Goal: Task Accomplishment & Management: Manage account settings

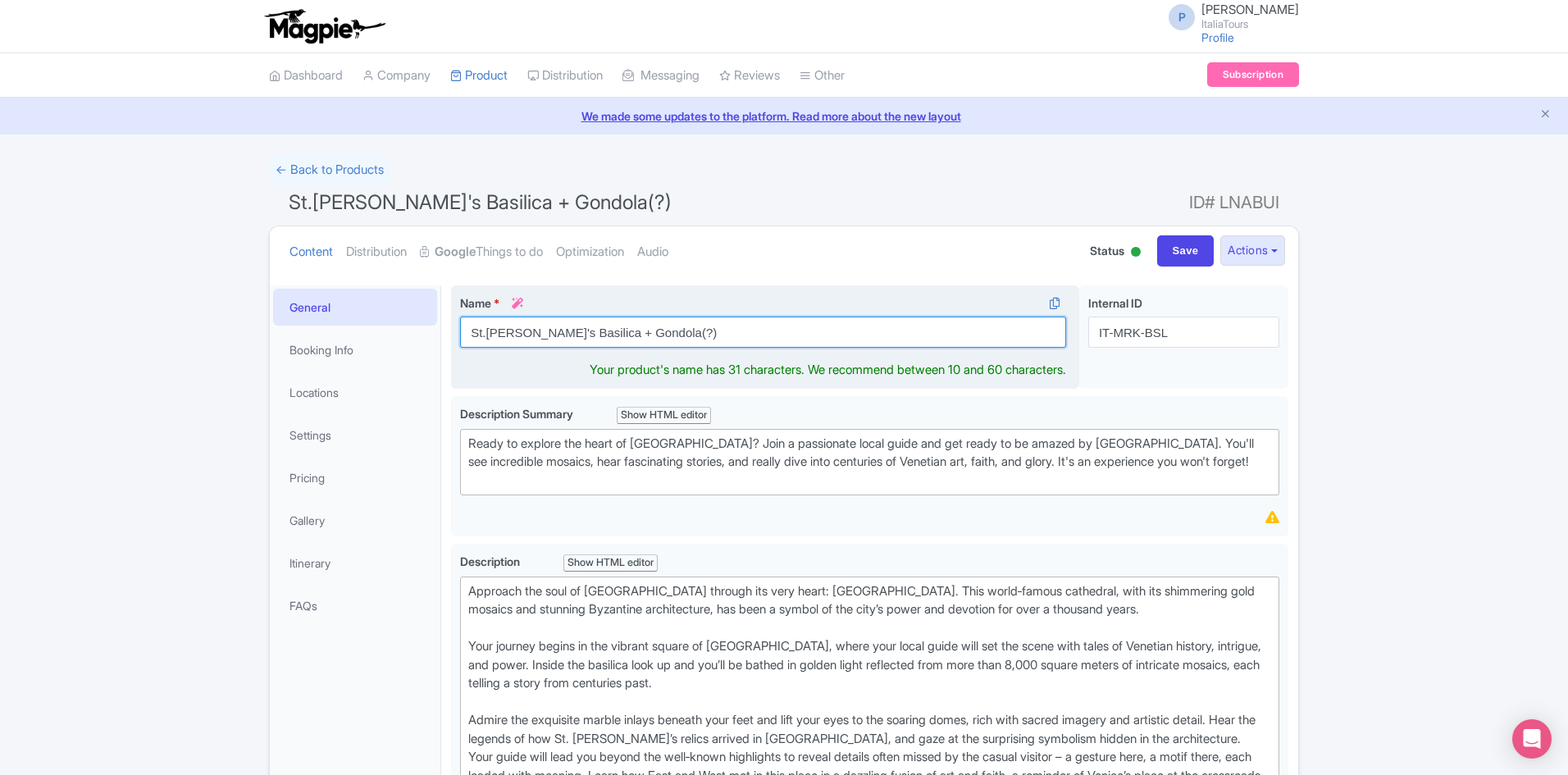
drag, startPoint x: 668, startPoint y: 333, endPoint x: 573, endPoint y: 320, distance: 95.9
click at [573, 320] on input "St.[PERSON_NAME]'s Basilica + Gondola(?)" at bounding box center [762, 332] width 606 height 32
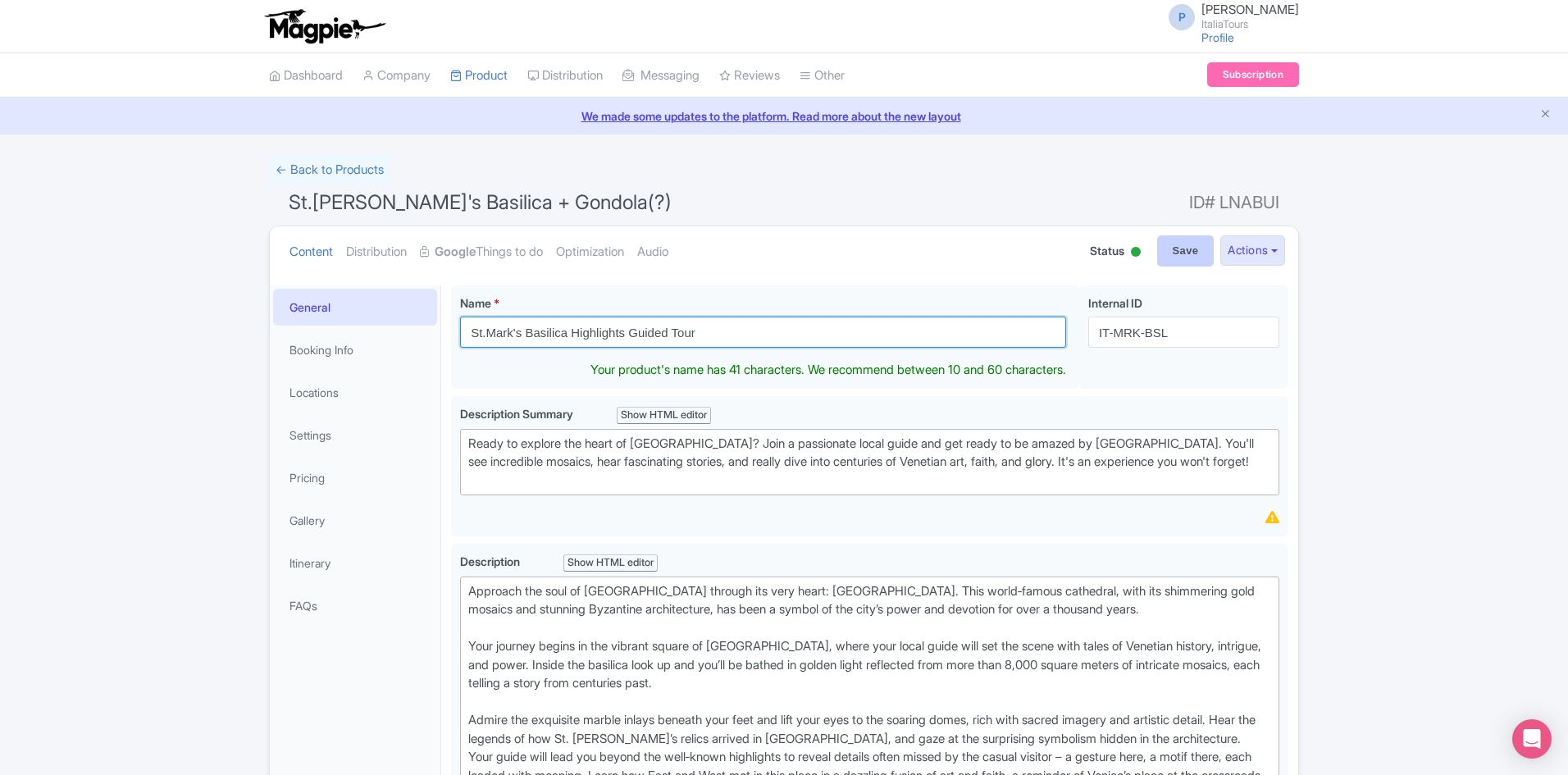
type input "St.Mark's Basilica Highlights Guided Tour"
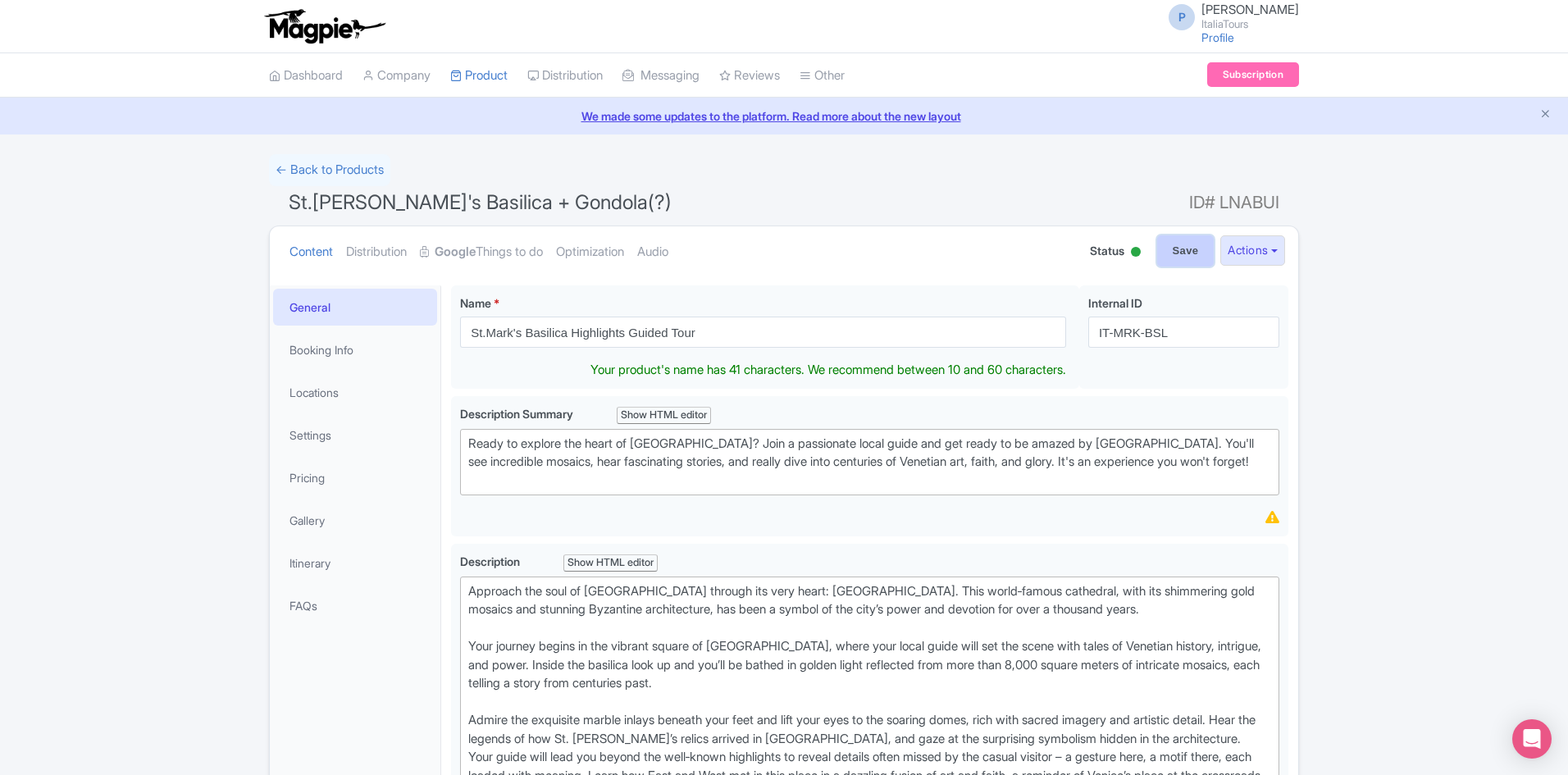
click at [1157, 257] on input "Save" at bounding box center [1185, 250] width 57 height 32
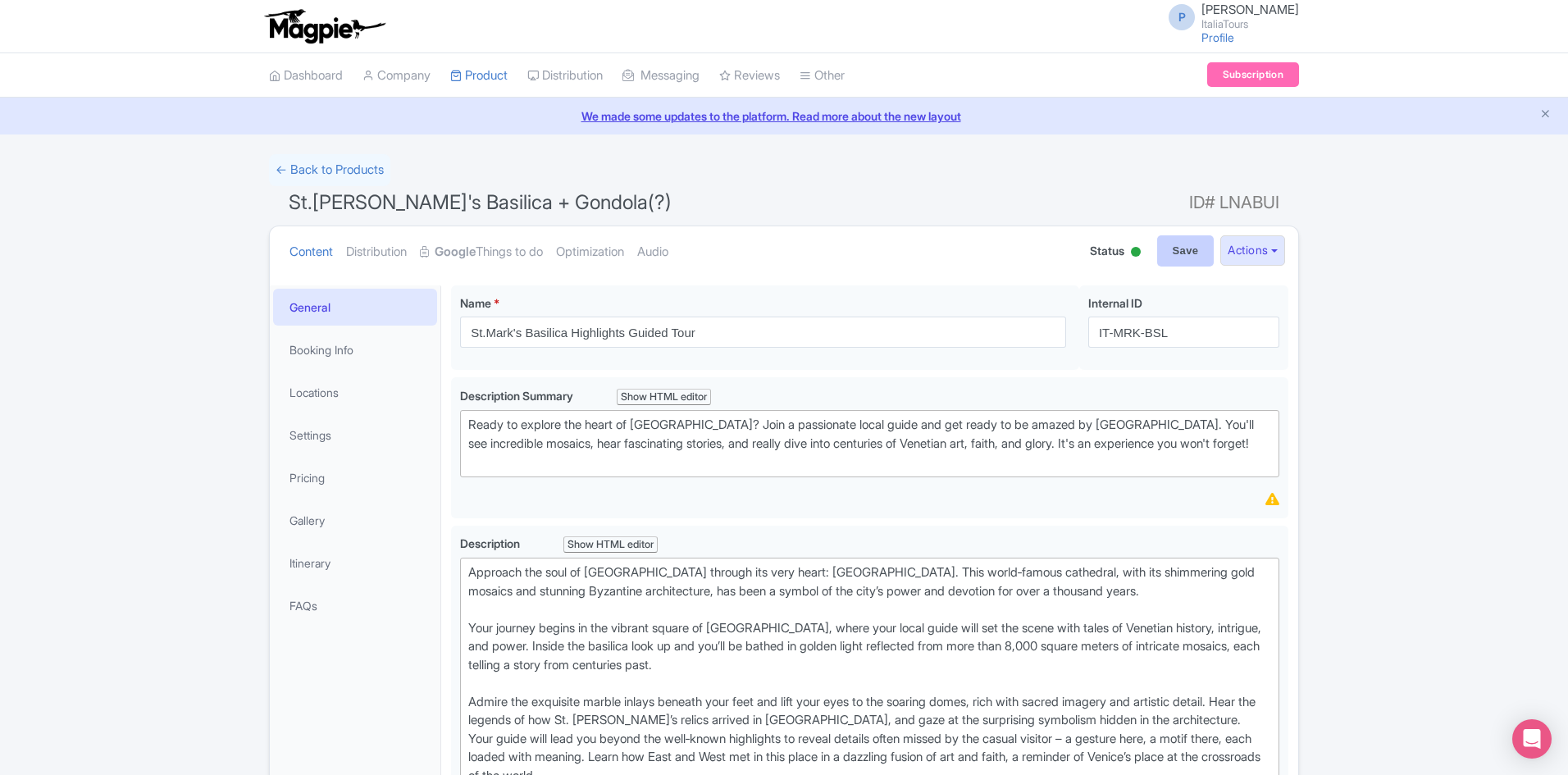
type input "Saving..."
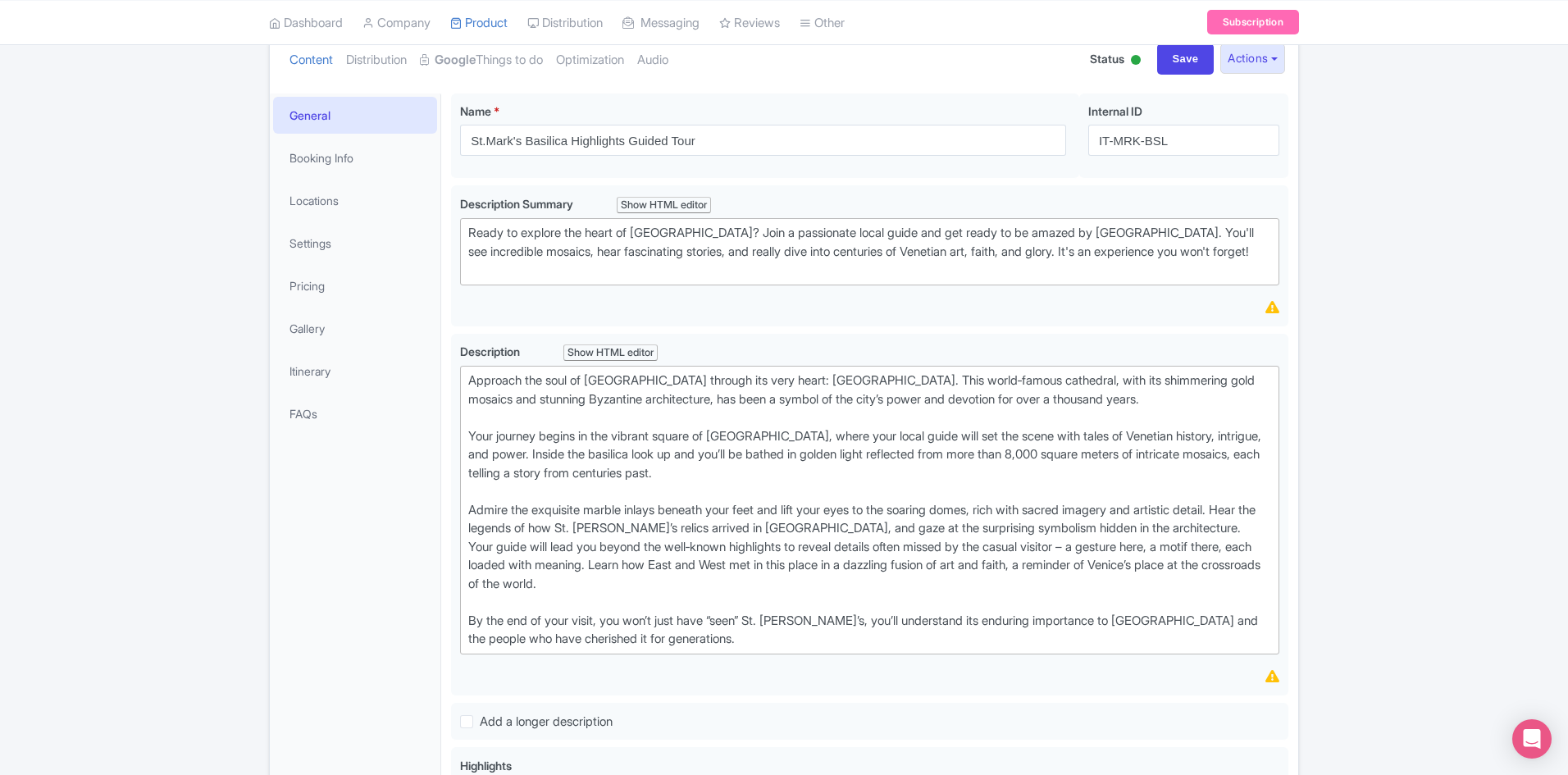
scroll to position [121, 0]
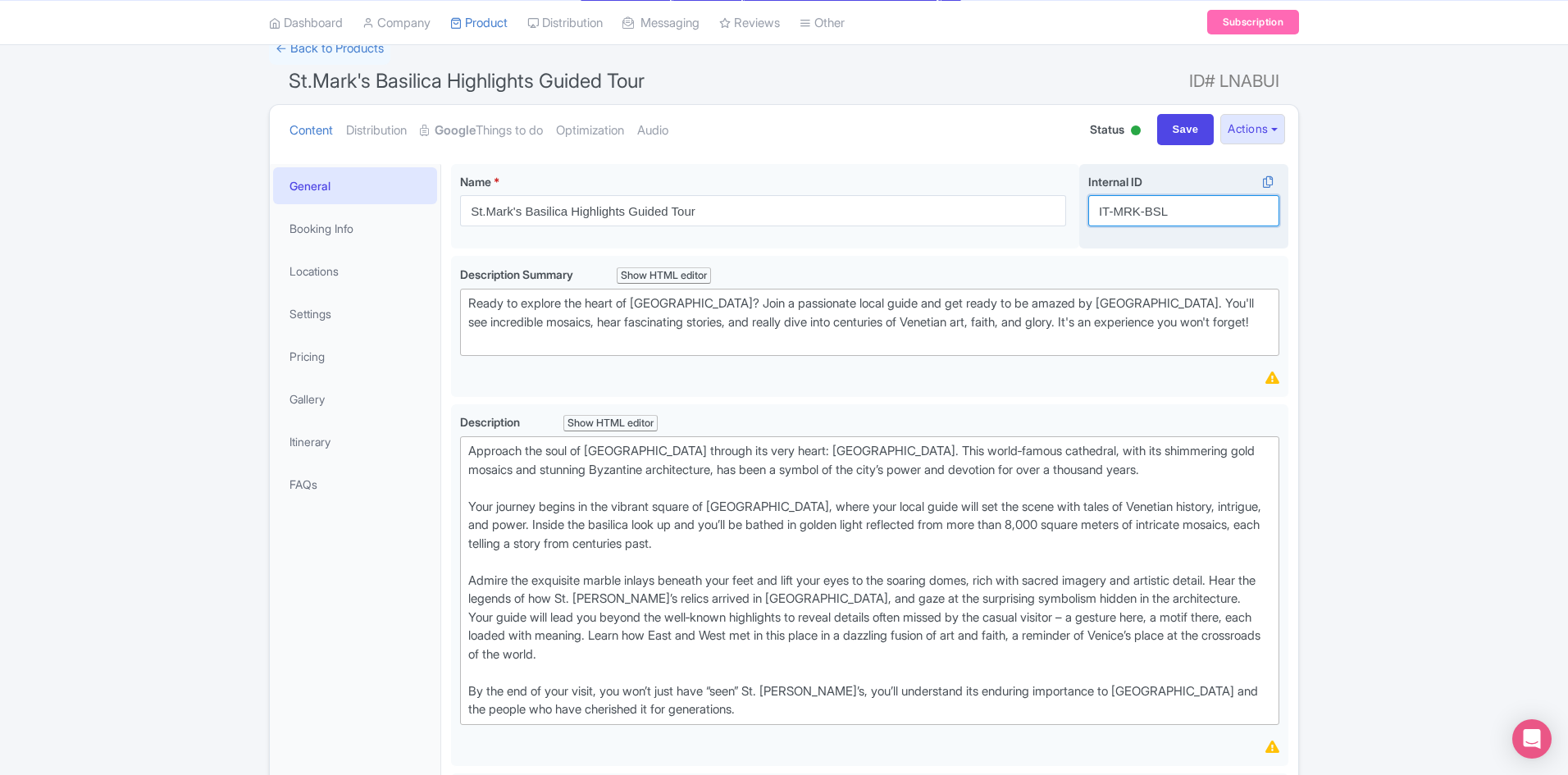
click at [1154, 210] on input "IT-MRK-BSL" at bounding box center [1184, 210] width 191 height 32
